Goal: Task Accomplishment & Management: Manage account settings

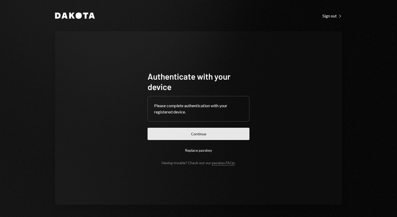
click at [180, 136] on button "Continue" at bounding box center [199, 134] width 102 height 12
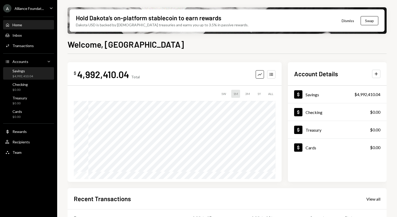
click at [26, 72] on div "Savings" at bounding box center [22, 71] width 21 height 4
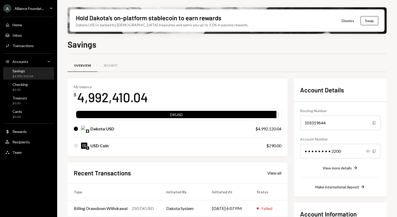
click at [31, 9] on div "Alliance Foundat..." at bounding box center [29, 8] width 29 height 4
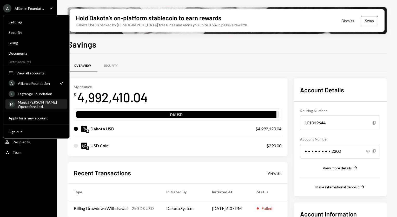
click at [39, 102] on div "Magic [PERSON_NAME] Operations Ltd." at bounding box center [41, 103] width 46 height 9
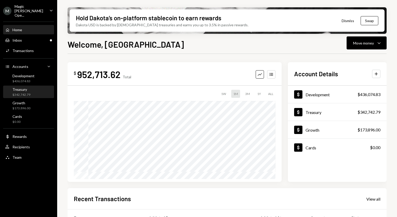
click at [33, 87] on div "Treasury $342,742.79" at bounding box center [28, 92] width 47 height 10
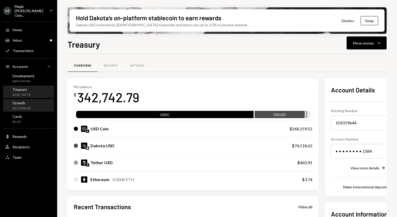
click at [30, 101] on div "Growth $173,896.00" at bounding box center [28, 106] width 47 height 10
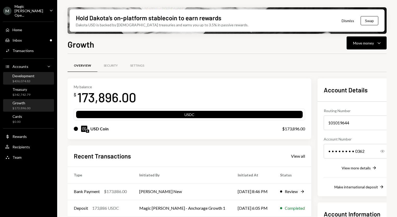
click at [26, 73] on div "Development" at bounding box center [23, 75] width 22 height 4
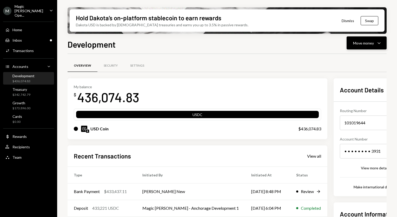
click at [364, 42] on div "Move money" at bounding box center [363, 42] width 21 height 5
click at [248, 56] on div "Overview Security Settings My balance $ 436,074.83 USDC USD Coin $436,074.83 Re…" at bounding box center [227, 171] width 319 height 235
click at [31, 48] on div "Transactions" at bounding box center [22, 50] width 21 height 4
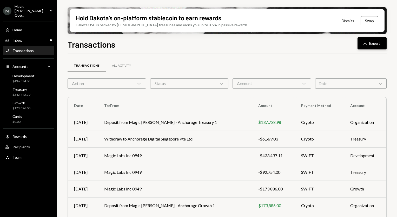
click at [371, 42] on button "Download Export" at bounding box center [371, 43] width 29 height 12
